Goal: Task Accomplishment & Management: Manage account settings

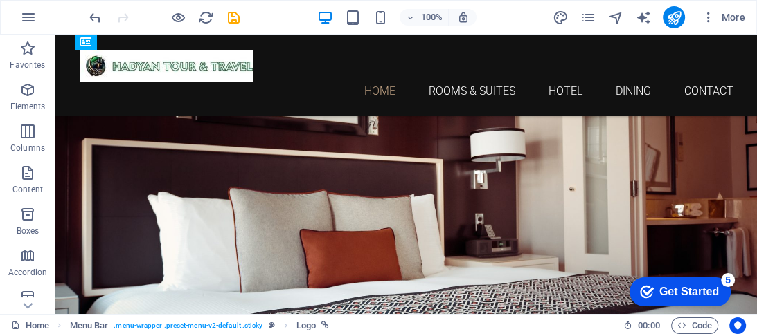
scroll to position [71, 0]
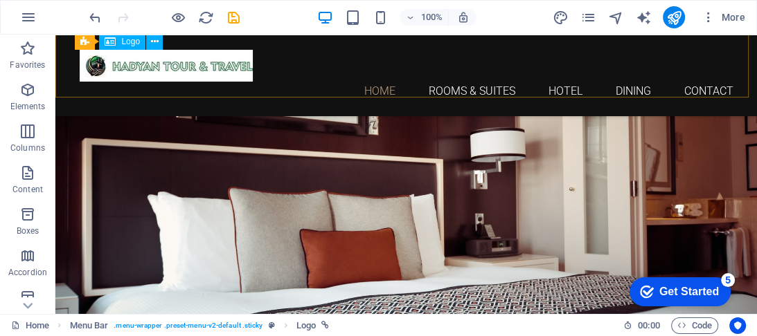
click at [145, 63] on div at bounding box center [406, 66] width 653 height 32
select select "px"
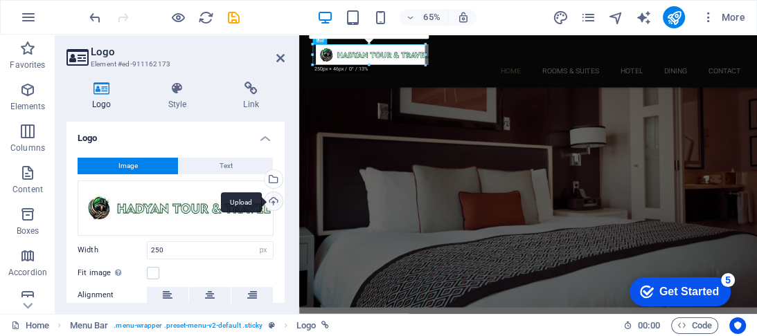
click at [262, 200] on div "Upload" at bounding box center [272, 202] width 21 height 21
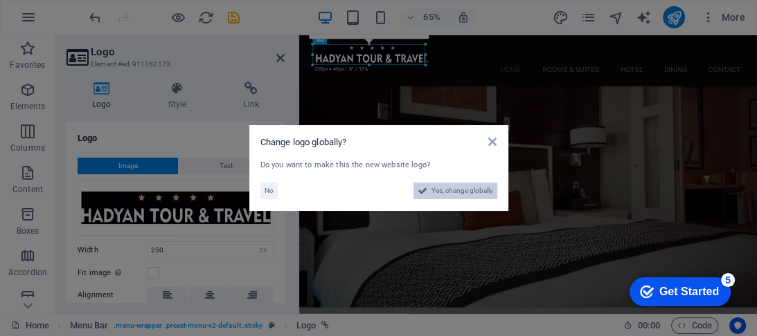
click at [446, 191] on span "Yes, change globally" at bounding box center [462, 191] width 62 height 17
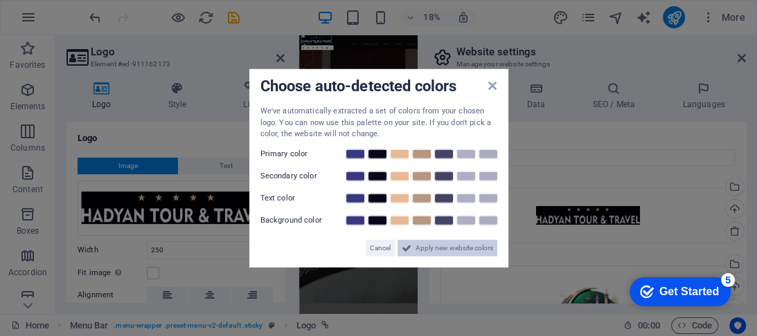
click at [440, 249] on span "Apply new website colors" at bounding box center [454, 248] width 78 height 17
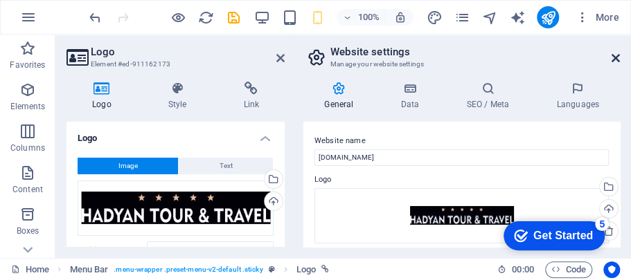
click at [617, 59] on icon at bounding box center [615, 58] width 8 height 11
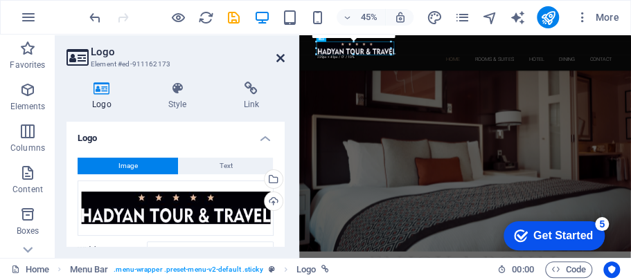
click at [282, 57] on icon at bounding box center [280, 58] width 8 height 11
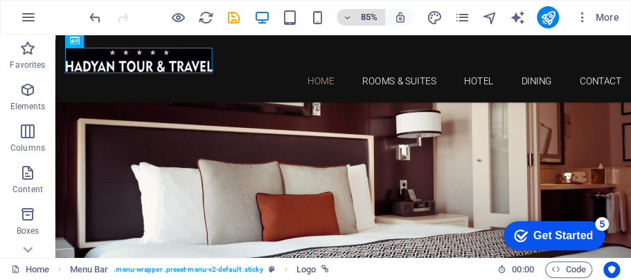
click at [369, 19] on h6 "85%" at bounding box center [368, 17] width 22 height 17
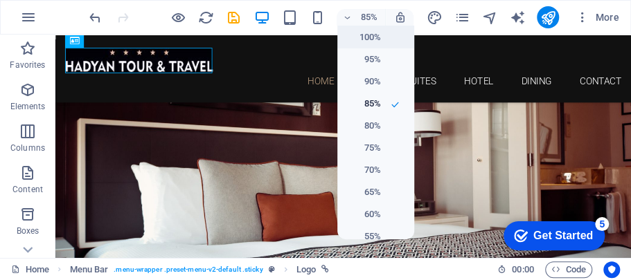
click at [369, 39] on h6 "100%" at bounding box center [362, 37] width 35 height 17
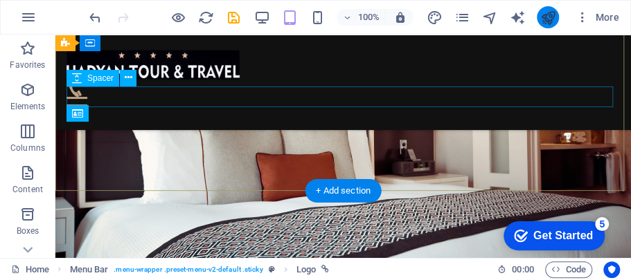
scroll to position [111, 0]
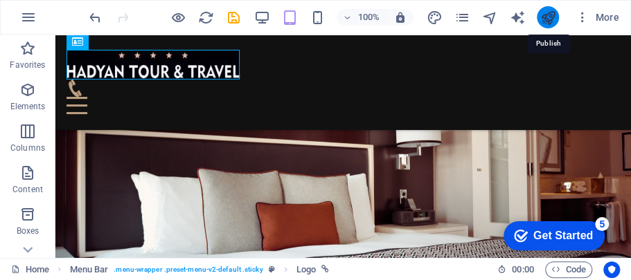
click at [547, 15] on icon "publish" at bounding box center [547, 18] width 16 height 16
